Goal: Information Seeking & Learning: Stay updated

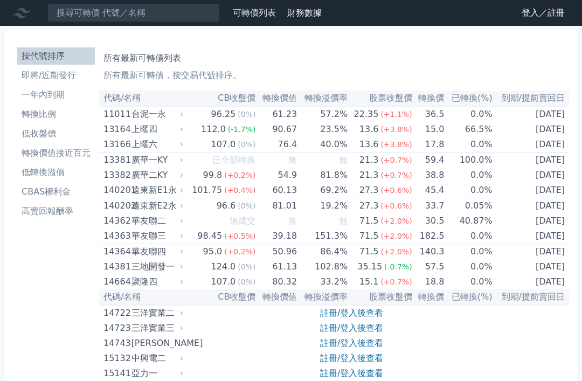
click at [358, 325] on link "註冊/登入後查看" at bounding box center [351, 328] width 63 height 10
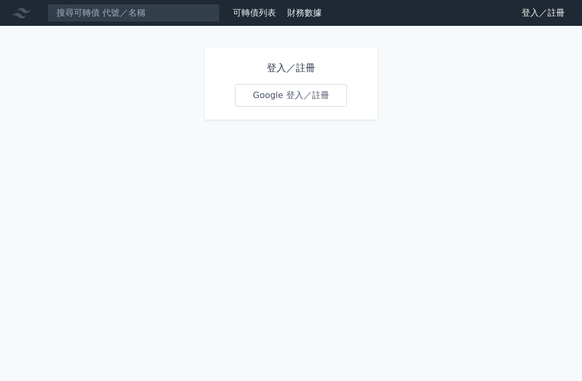
click at [298, 90] on link "Google 登入／註冊" at bounding box center [291, 95] width 112 height 23
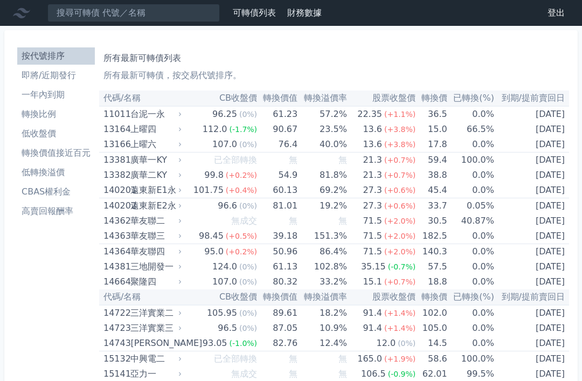
click at [58, 76] on li "即將/近期發行" at bounding box center [56, 75] width 78 height 13
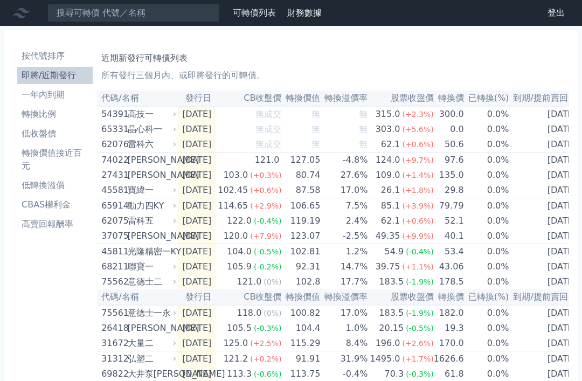
click at [47, 94] on li "一年內到期" at bounding box center [54, 94] width 75 height 13
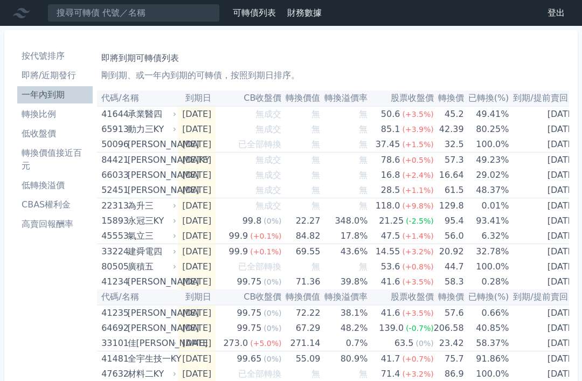
click at [57, 224] on li "高賣回報酬率" at bounding box center [54, 224] width 75 height 13
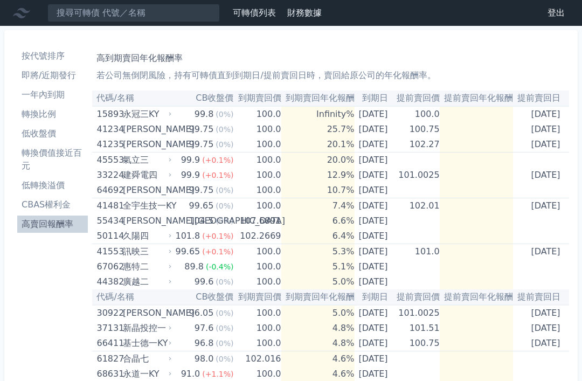
click at [55, 158] on li "轉換價值接近百元" at bounding box center [52, 159] width 71 height 26
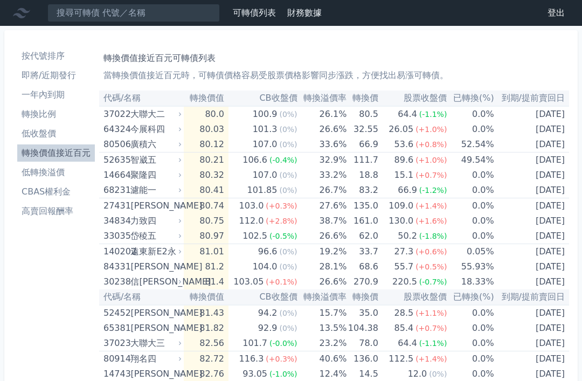
click at [54, 73] on li "即將/近期發行" at bounding box center [56, 75] width 78 height 13
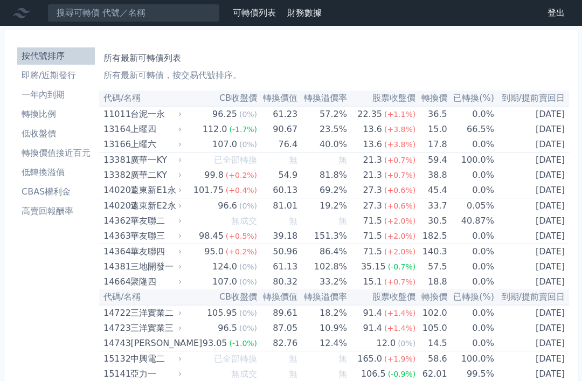
click at [46, 92] on li "一年內到期" at bounding box center [56, 94] width 78 height 13
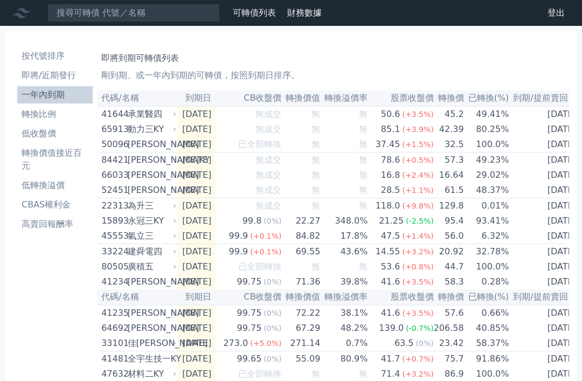
click at [55, 74] on li "即將/近期發行" at bounding box center [54, 75] width 75 height 13
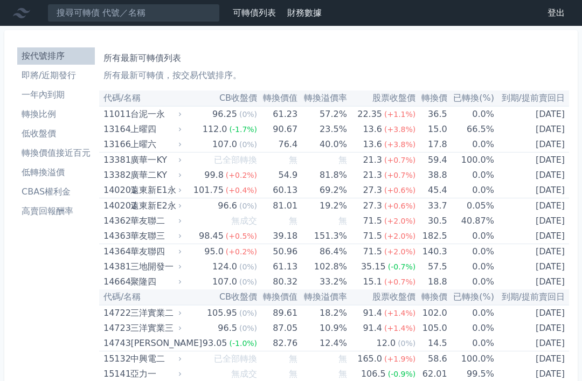
click at [55, 76] on li "即將/近期發行" at bounding box center [56, 75] width 78 height 13
click at [43, 71] on li "即將/近期發行" at bounding box center [56, 75] width 78 height 13
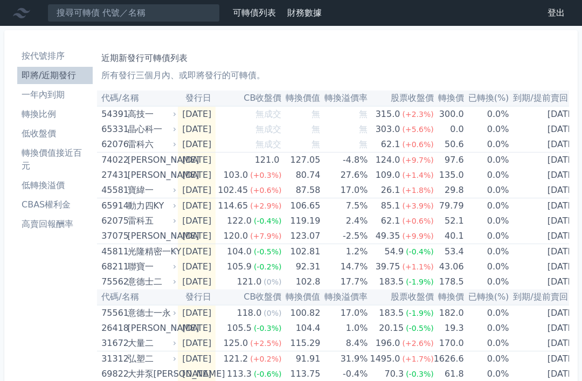
click at [47, 75] on li "即將/近期發行" at bounding box center [54, 75] width 75 height 13
